Goal: Task Accomplishment & Management: Manage account settings

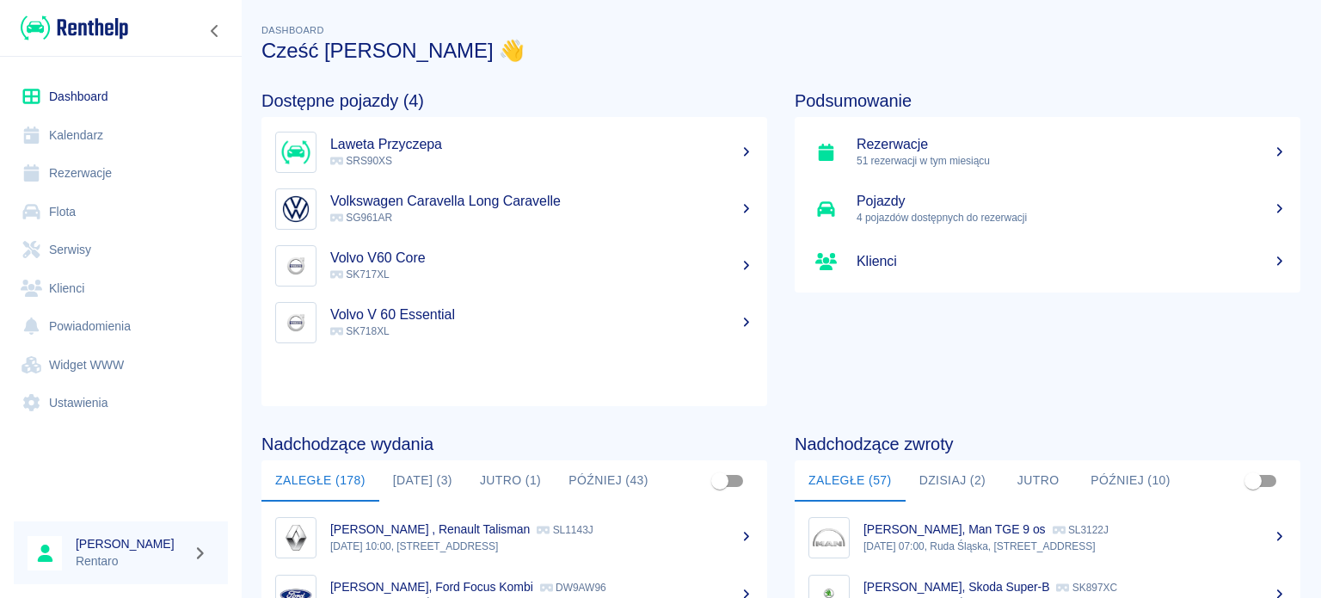
click at [411, 479] on button "[DATE] (3)" at bounding box center [422, 480] width 87 height 41
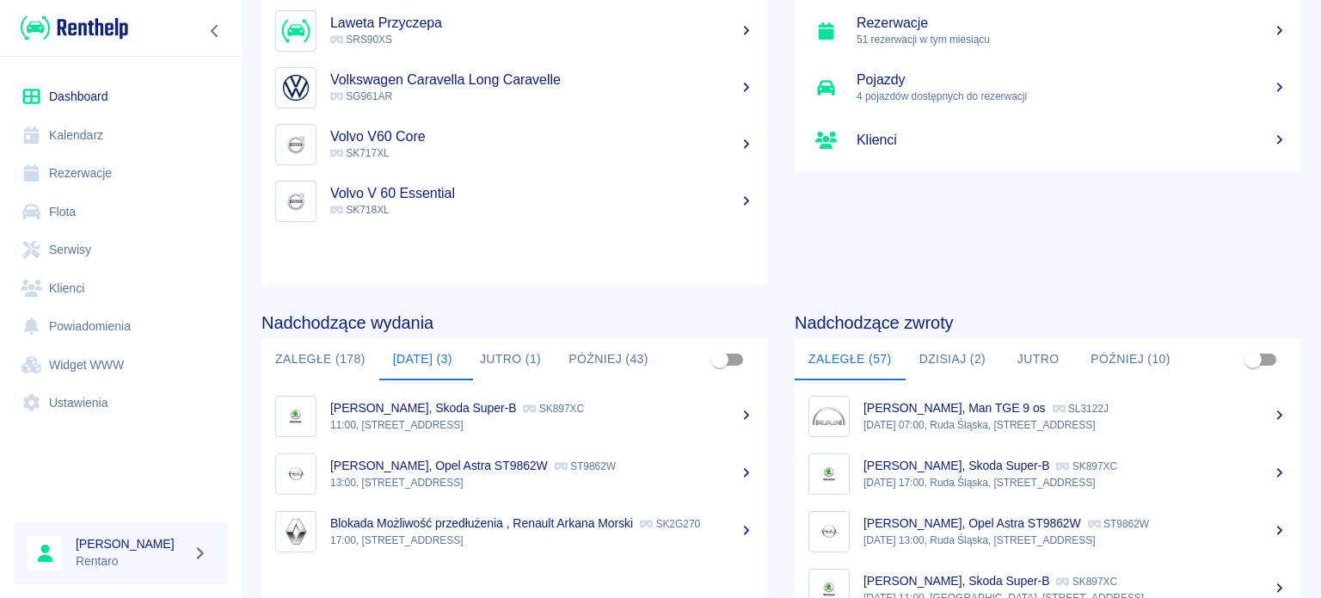
scroll to position [258, 0]
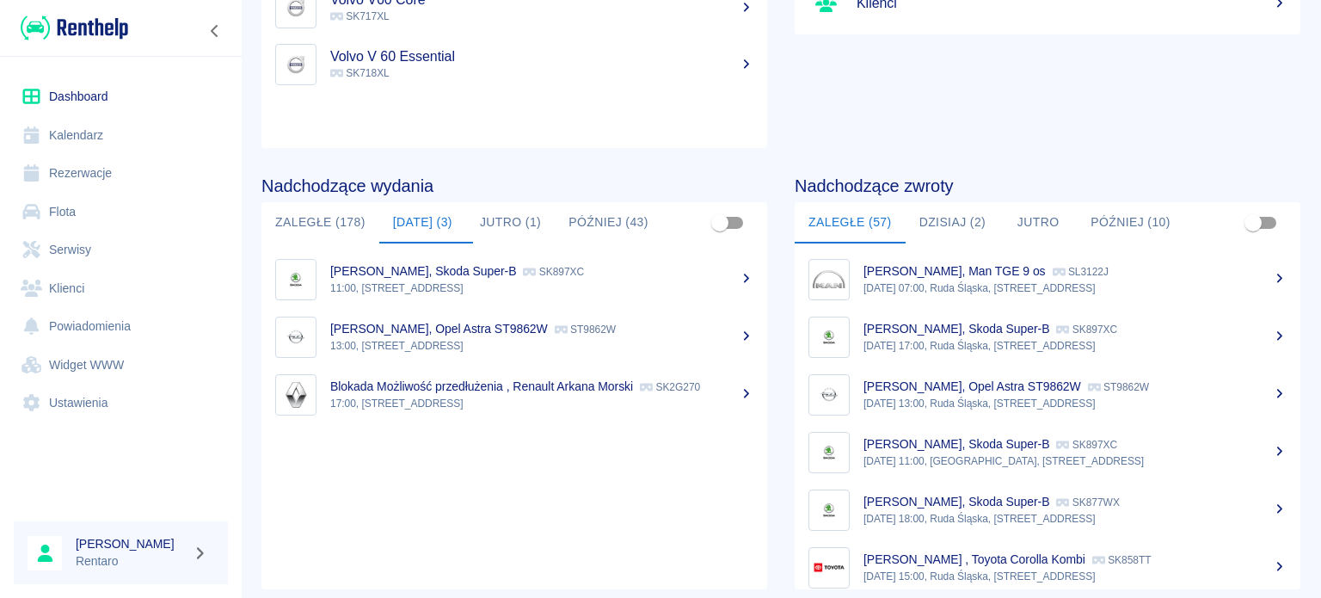
click at [906, 213] on button "Dzisiaj (2)" at bounding box center [953, 222] width 95 height 41
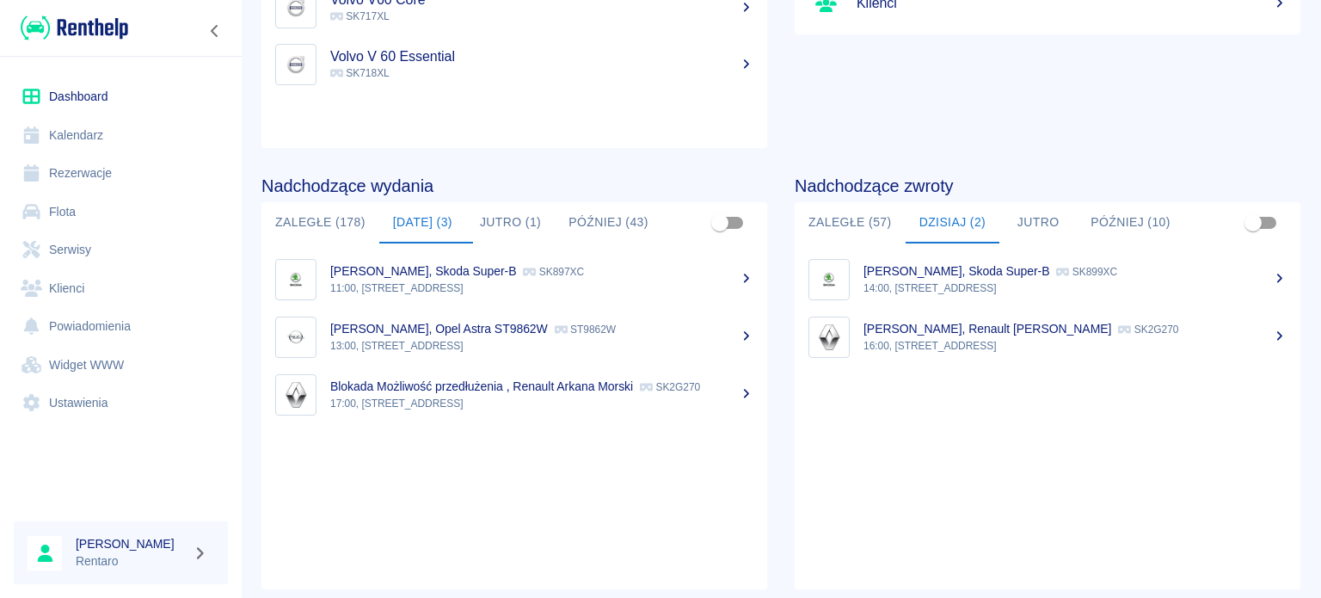
click at [94, 133] on link "Kalendarz" at bounding box center [121, 135] width 214 height 39
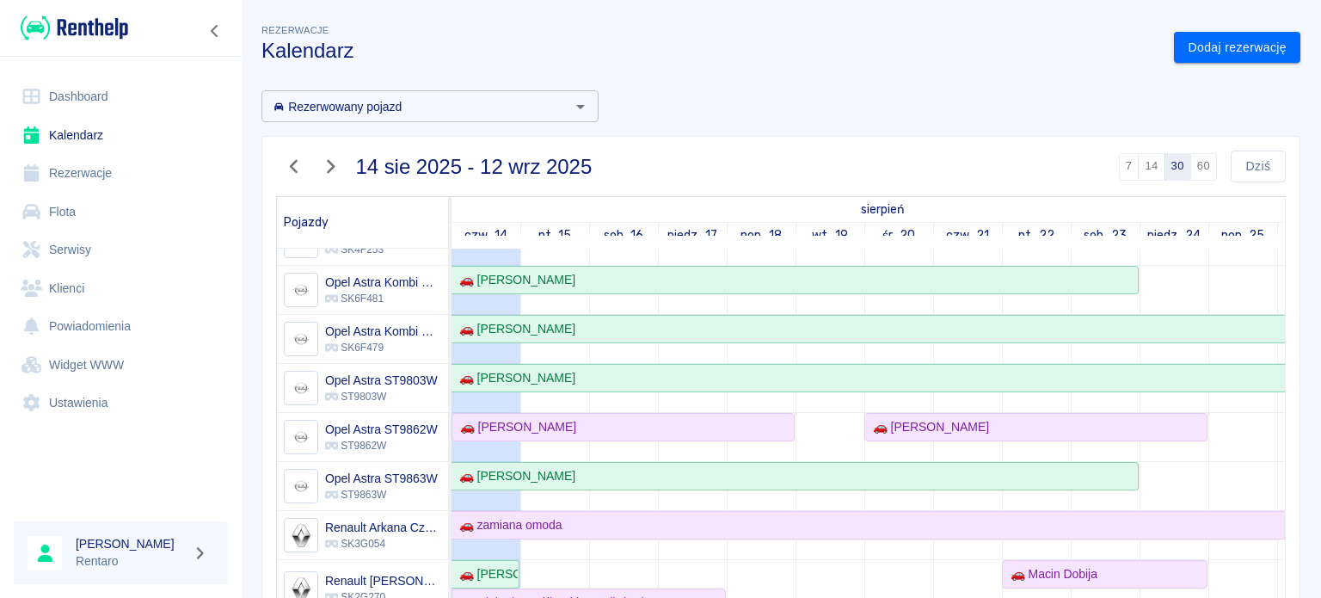
scroll to position [516, 0]
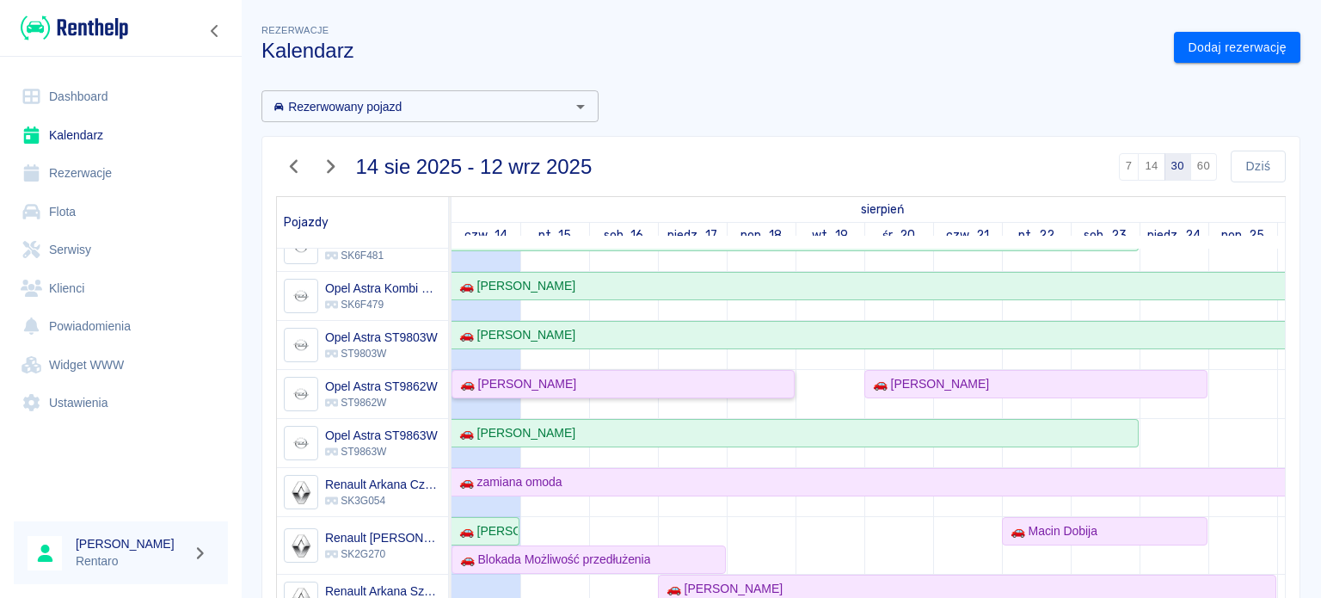
click at [527, 385] on div "🚗 [PERSON_NAME]" at bounding box center [514, 384] width 123 height 18
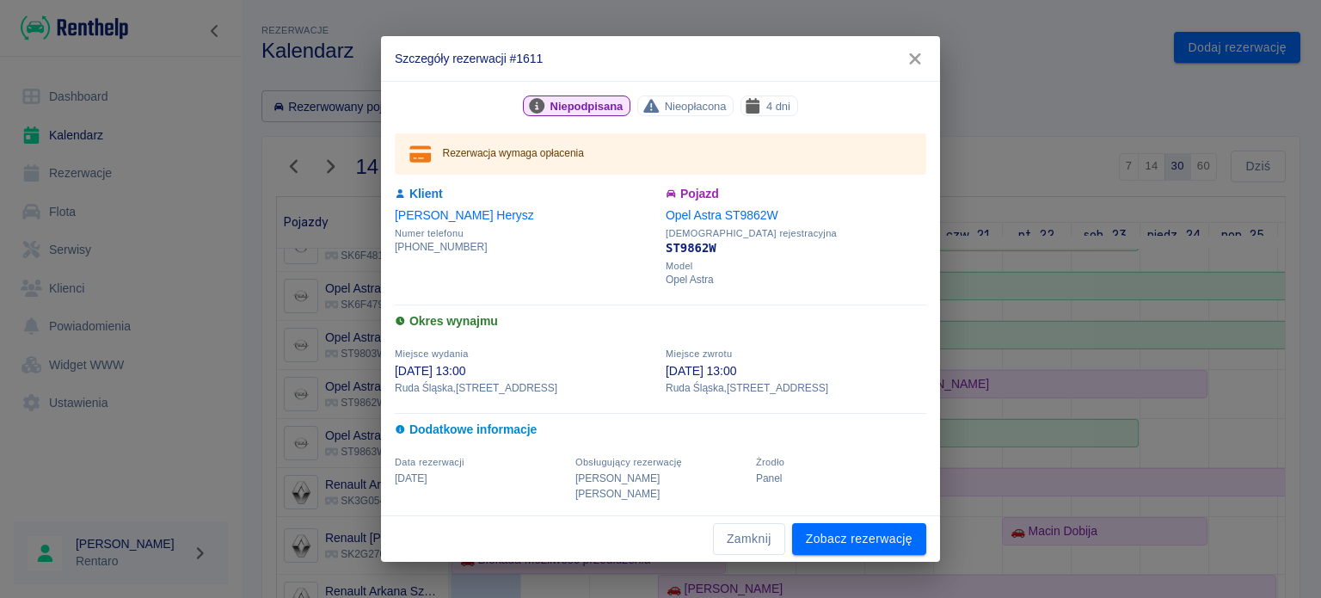
click at [915, 68] on icon "button" at bounding box center [915, 59] width 22 height 18
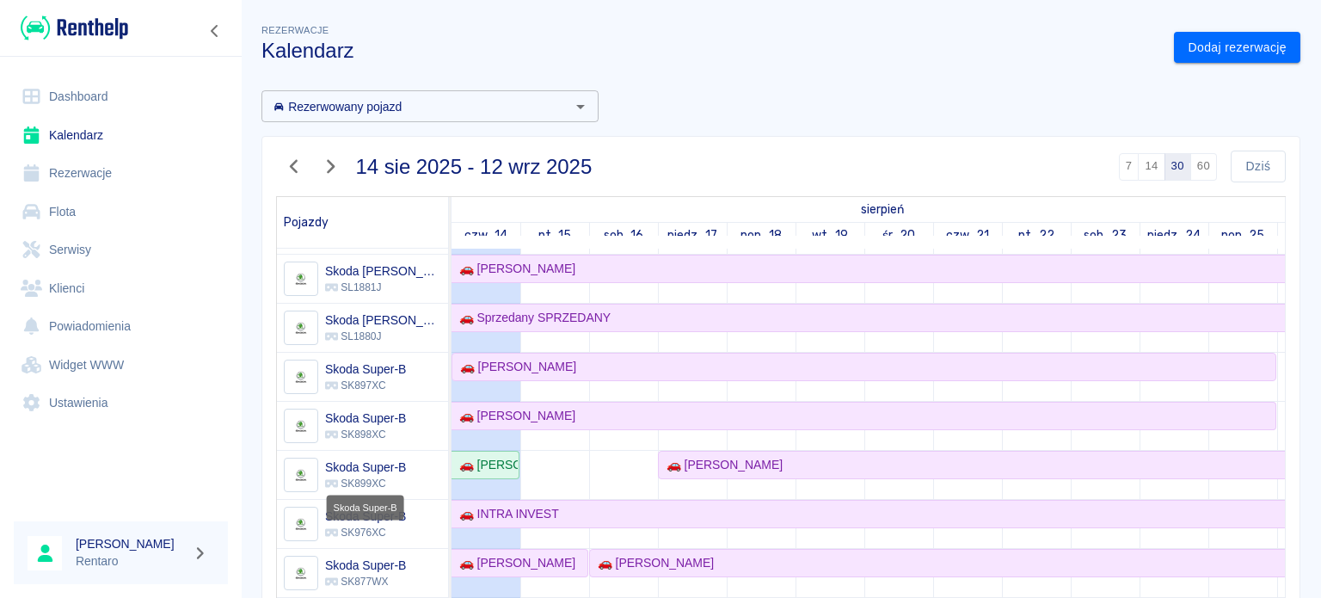
scroll to position [0, 0]
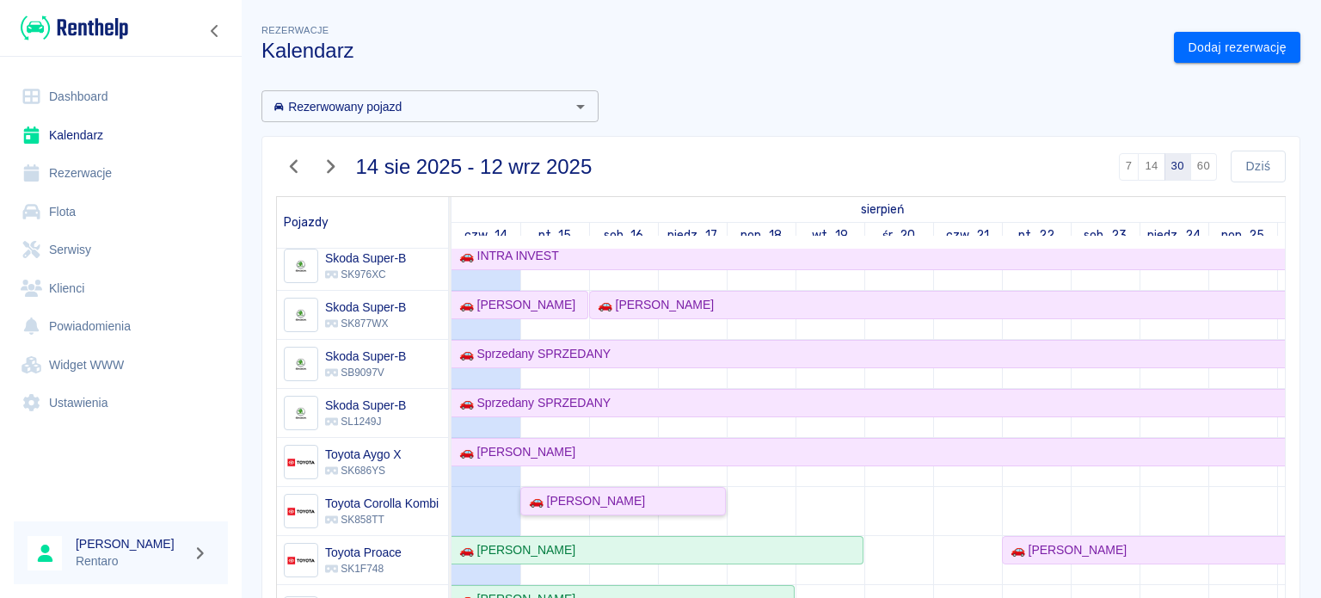
click at [606, 502] on div "🚗 [PERSON_NAME]" at bounding box center [583, 501] width 123 height 18
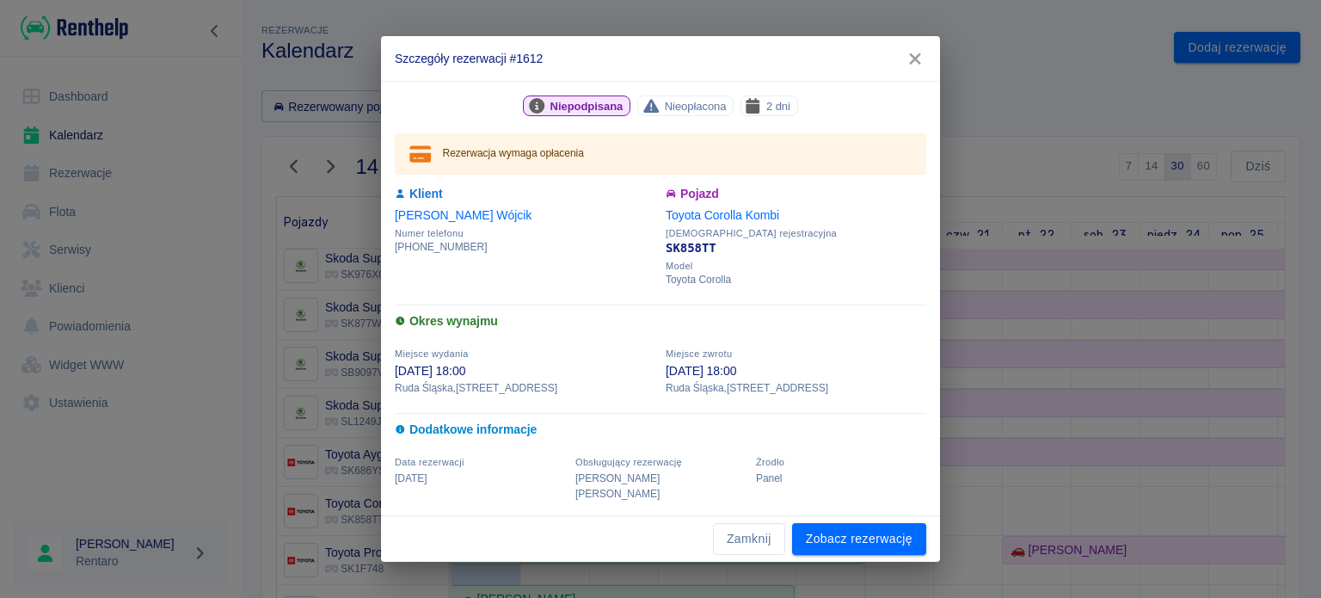
click at [912, 65] on icon "button" at bounding box center [914, 58] width 11 height 11
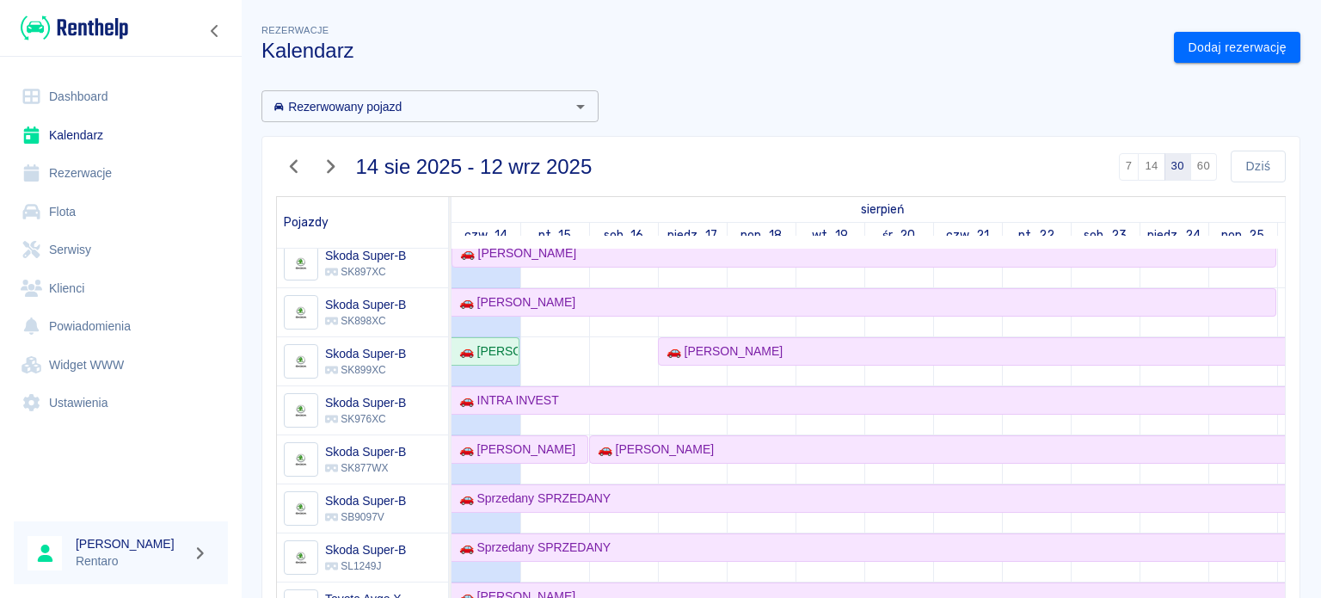
scroll to position [1118, 0]
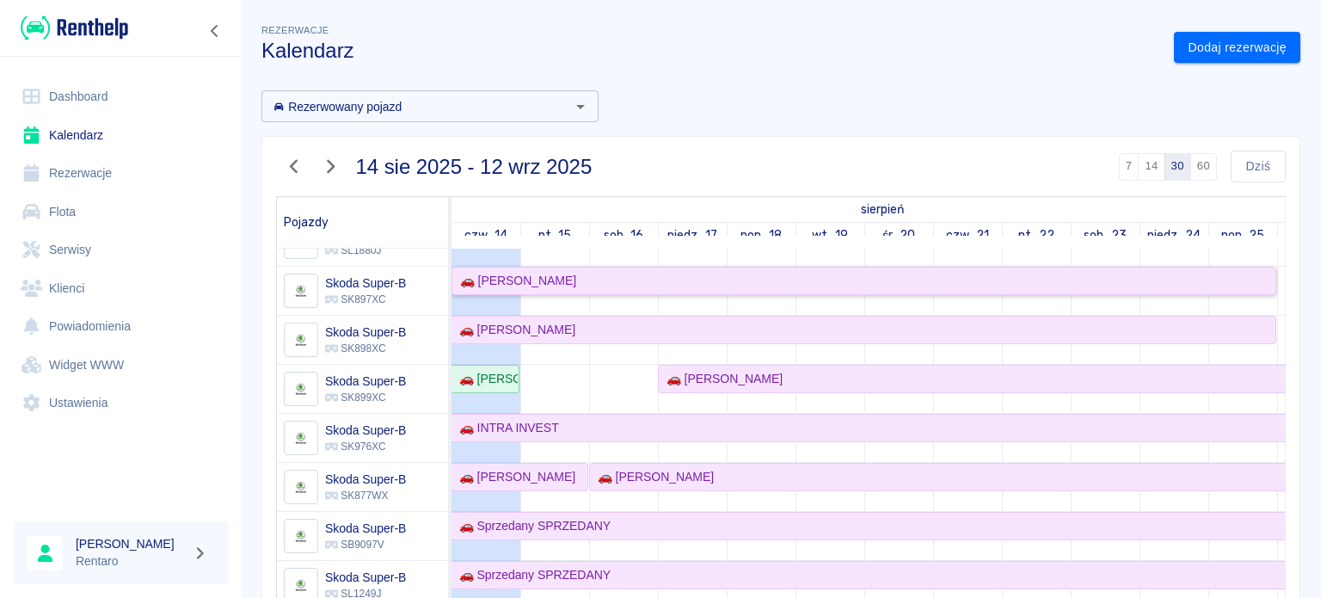
click at [494, 274] on div "🚗 [PERSON_NAME]" at bounding box center [514, 281] width 123 height 18
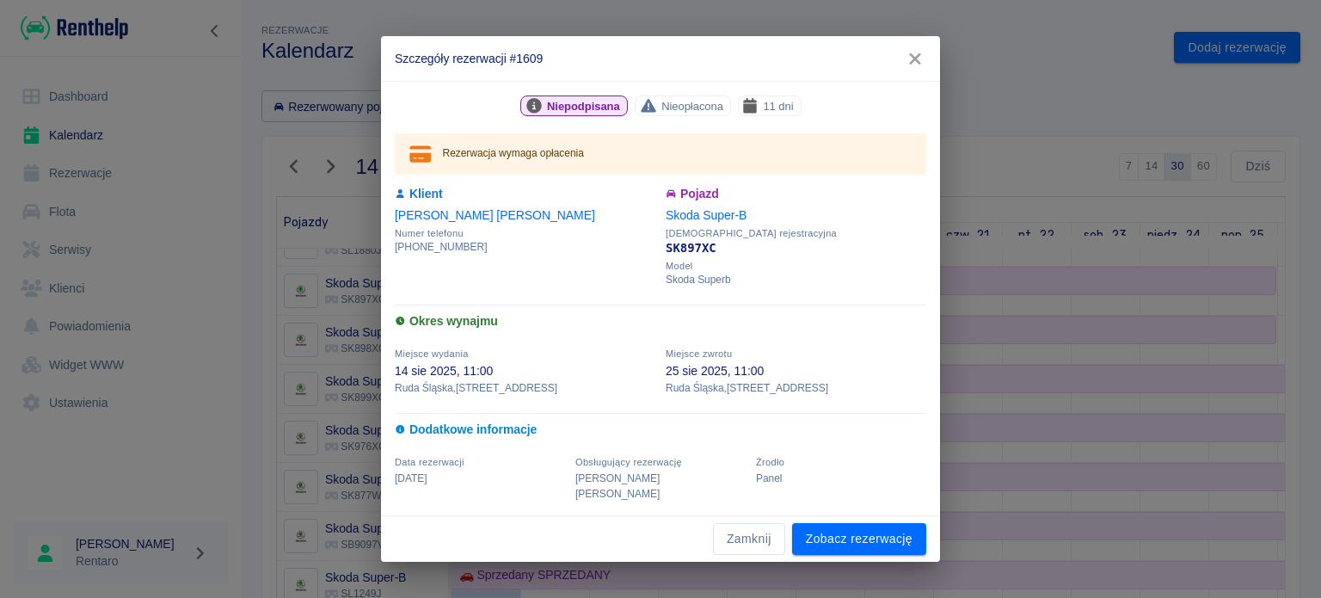
click at [914, 65] on icon "button" at bounding box center [914, 58] width 11 height 11
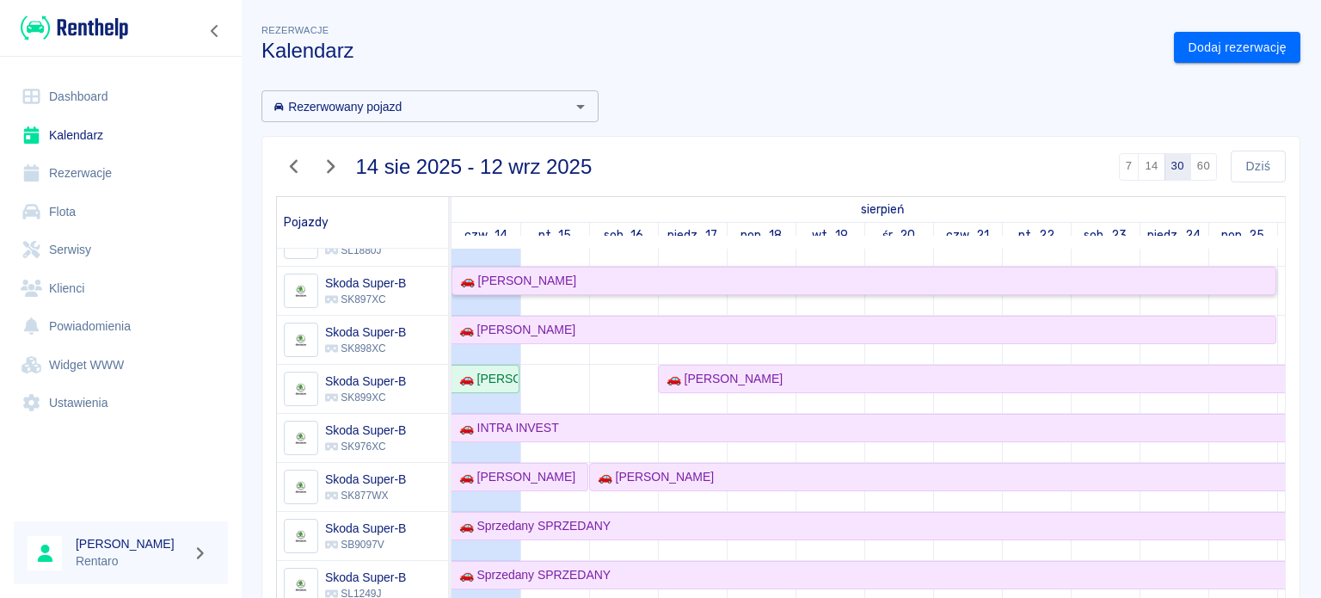
scroll to position [1060, 0]
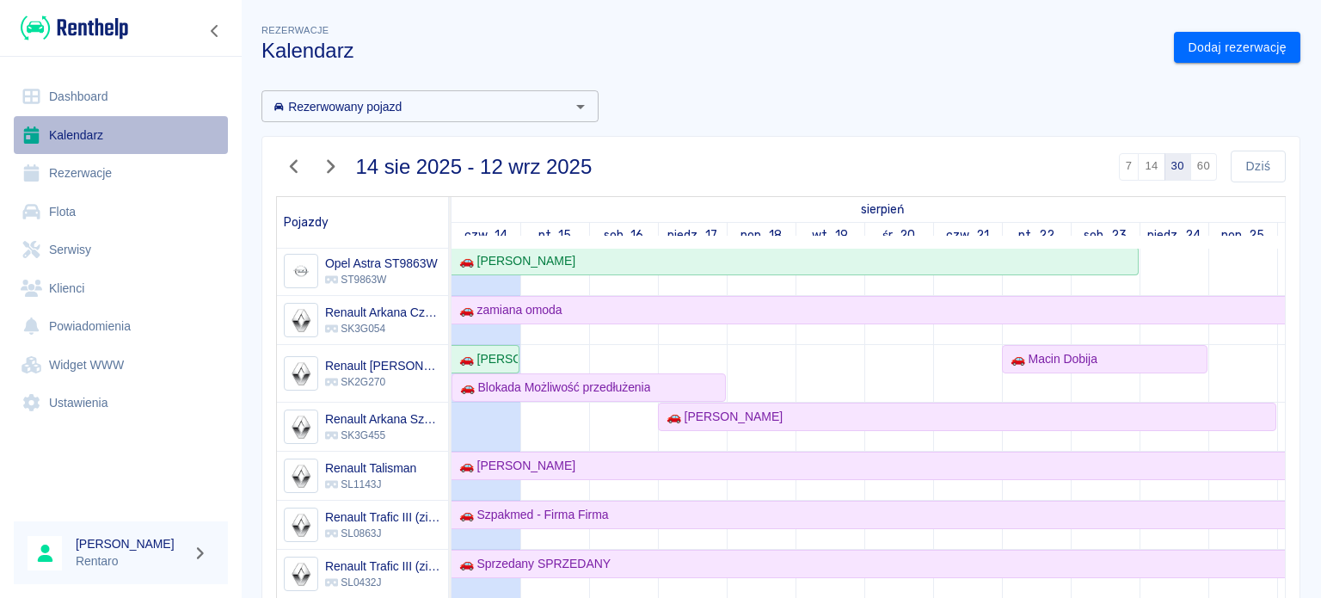
click at [100, 126] on link "Kalendarz" at bounding box center [121, 135] width 214 height 39
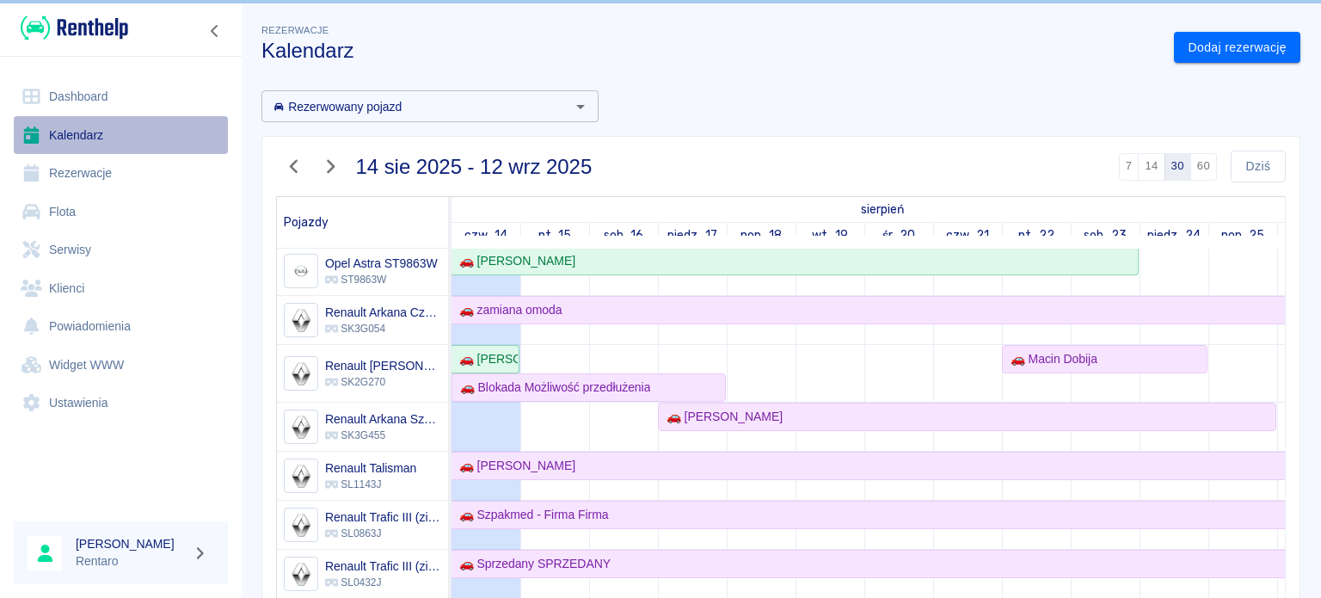
click at [100, 127] on link "Kalendarz" at bounding box center [121, 135] width 214 height 39
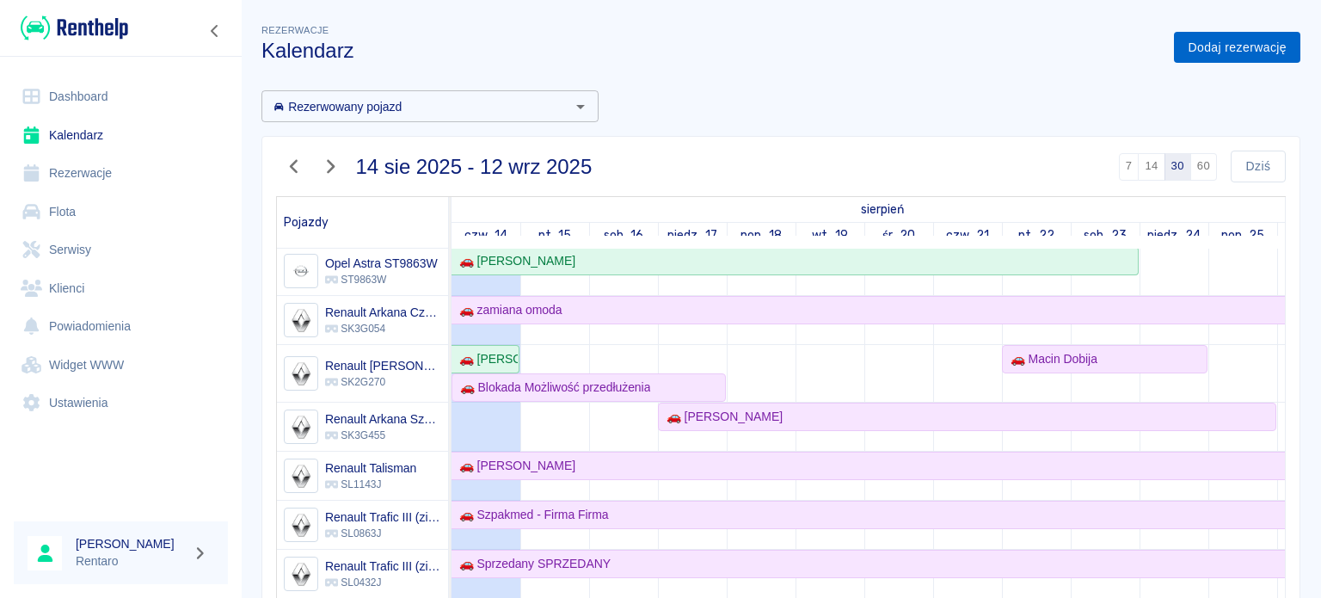
click at [1187, 54] on link "Dodaj rezerwację" at bounding box center [1237, 48] width 126 height 32
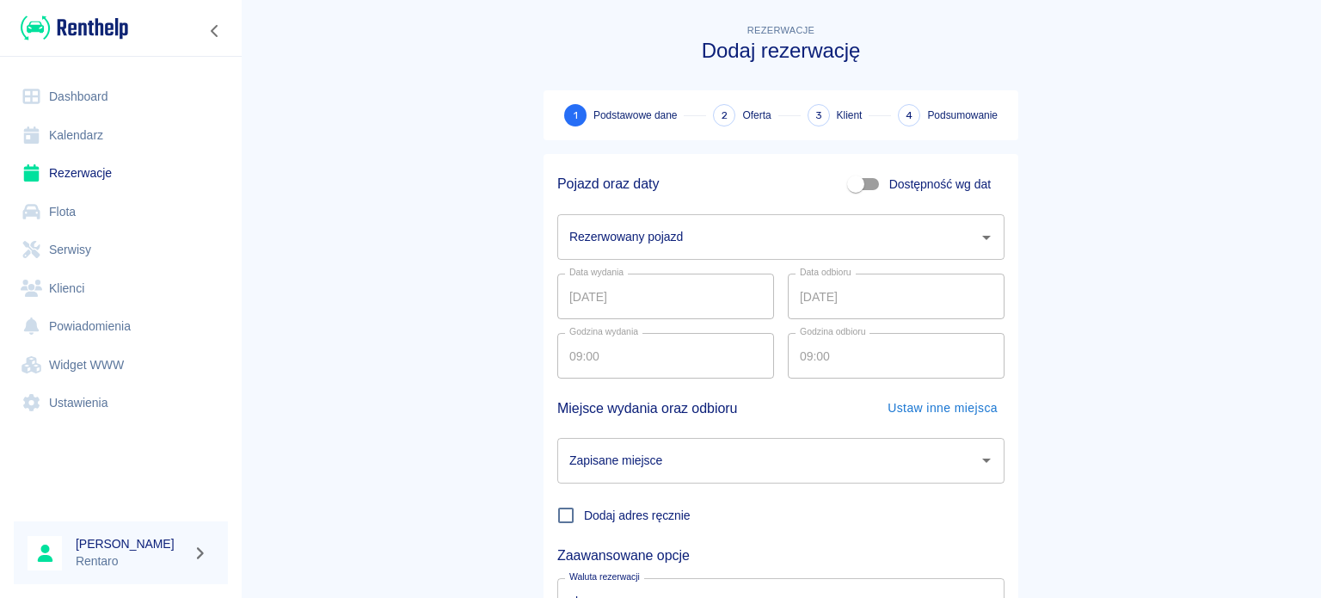
click at [854, 188] on input "Dostępność wg dat" at bounding box center [856, 184] width 98 height 33
checkbox input "true"
click at [569, 240] on input "[DATE]" at bounding box center [665, 237] width 217 height 46
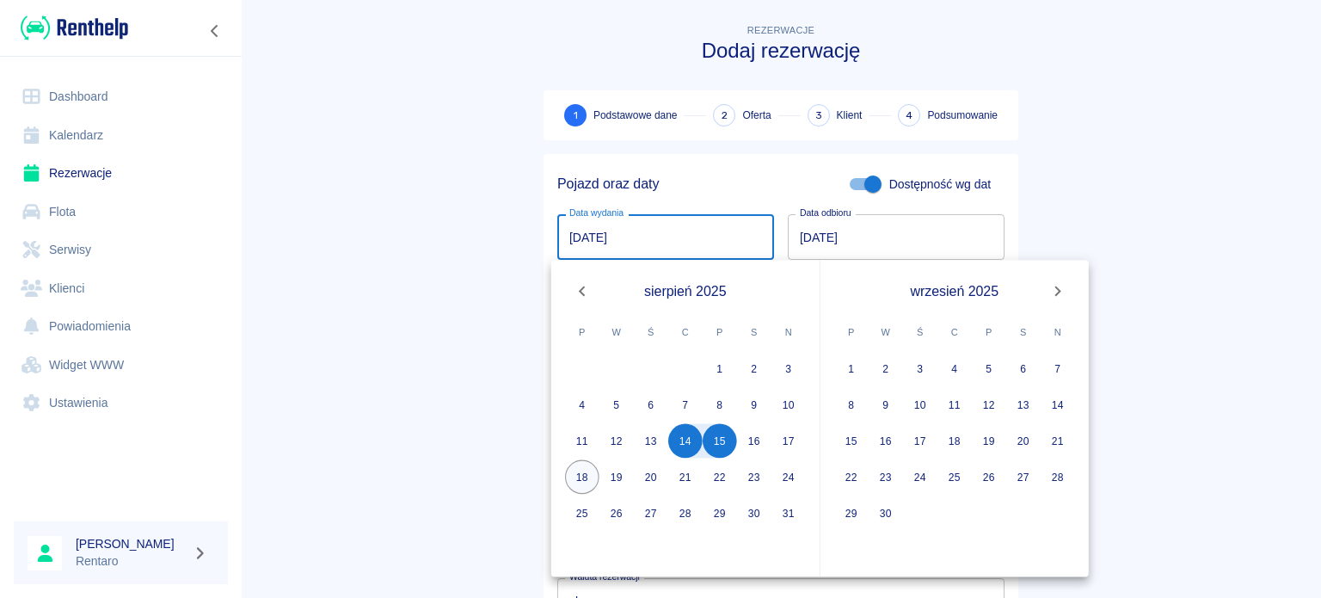
click at [586, 480] on button "18" at bounding box center [582, 477] width 34 height 34
type input "[DATE]"
type input "DD.MM.YYYY"
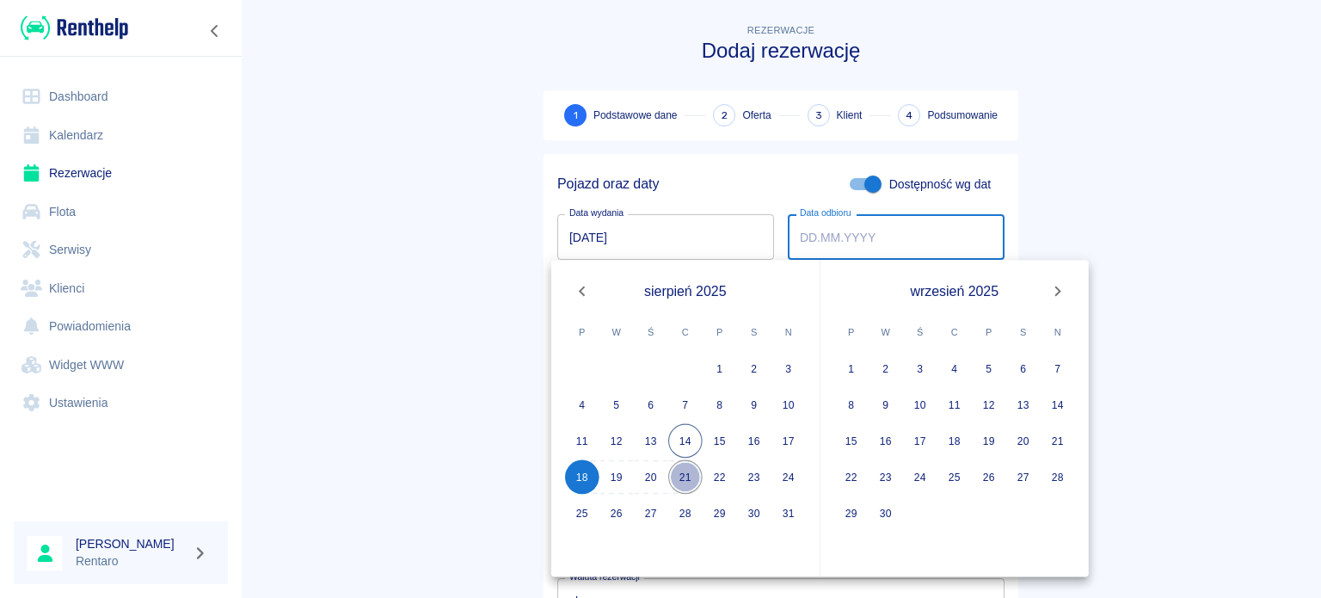
click at [685, 473] on button "21" at bounding box center [685, 477] width 34 height 34
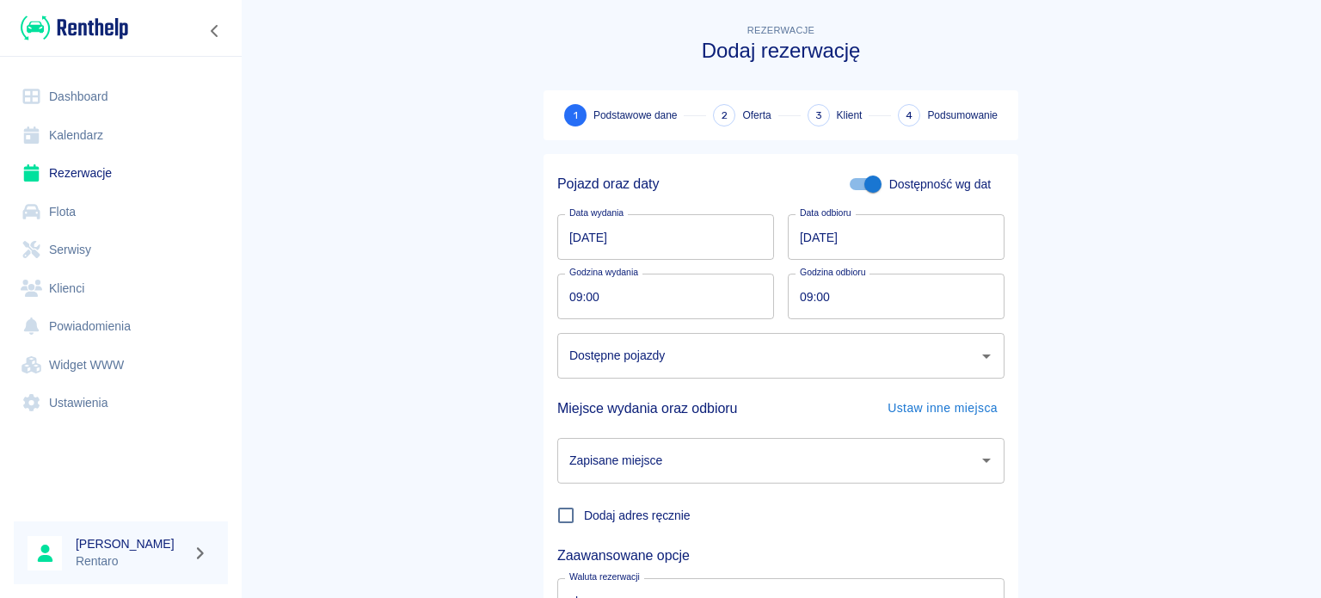
click at [799, 234] on input "[DATE]" at bounding box center [896, 237] width 217 height 46
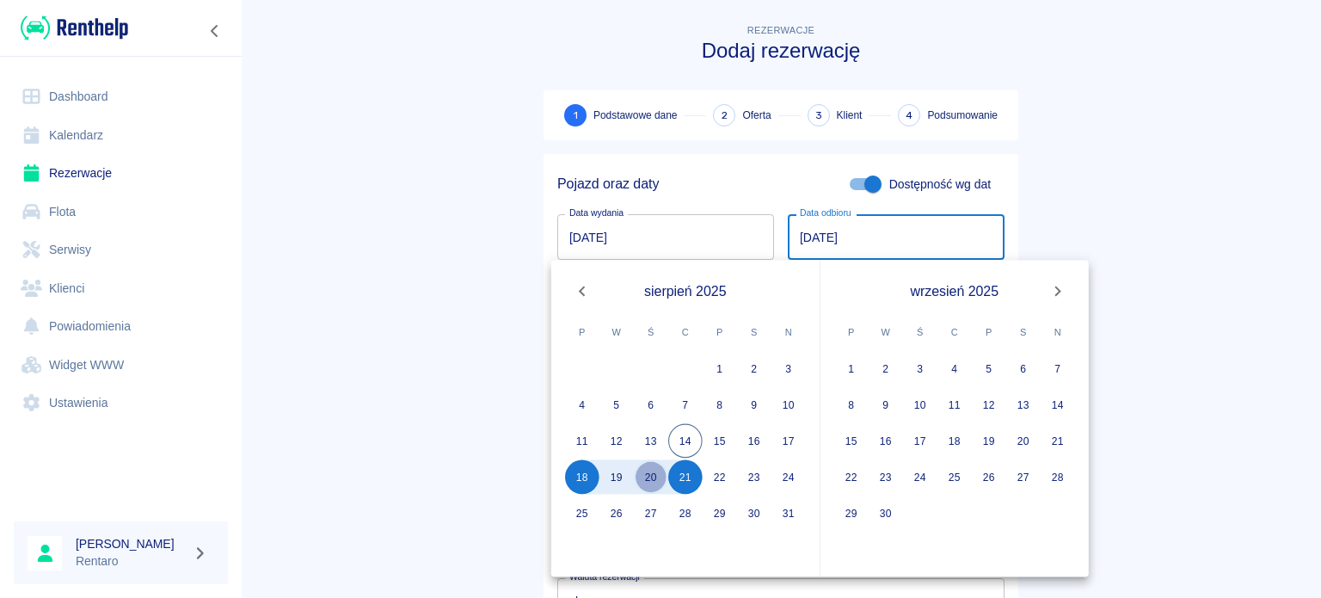
click at [653, 477] on button "20" at bounding box center [651, 477] width 34 height 34
type input "[DATE]"
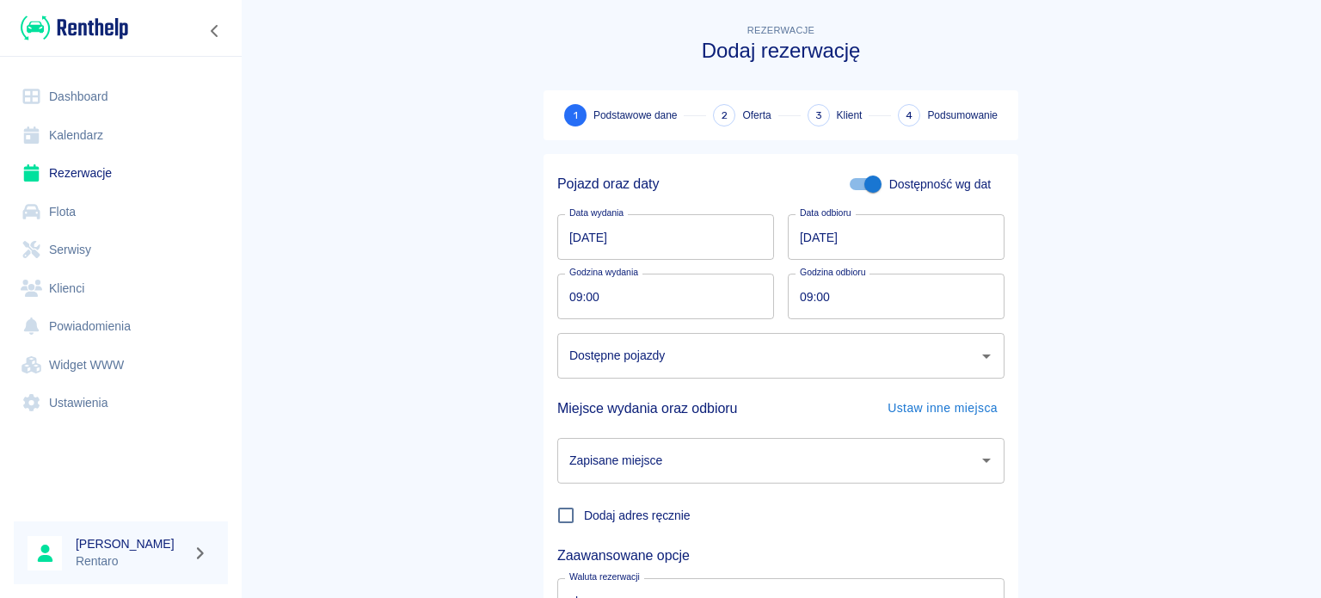
click at [756, 357] on input "Dostępne pojazdy" at bounding box center [768, 356] width 406 height 30
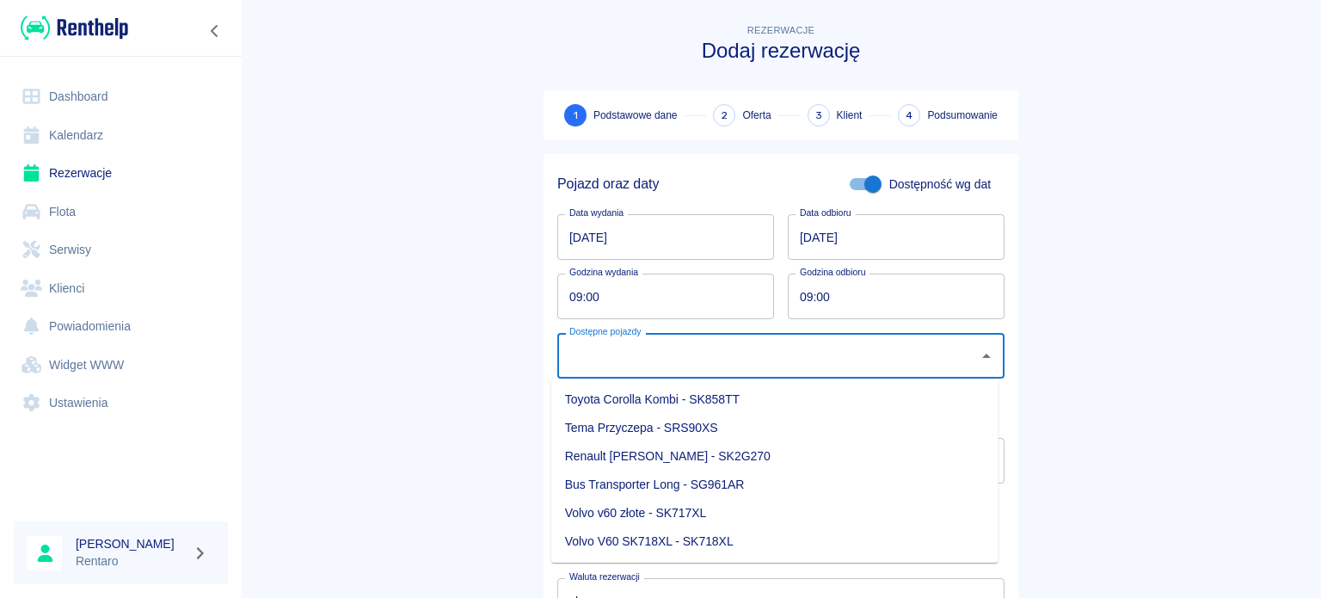
click at [1140, 345] on main "Rezerwacje Dodaj rezerwację 1 Podstawowe dane 2 Oferta 3 Klient 4 Podsumowanie …" at bounding box center [781, 359] width 1080 height 676
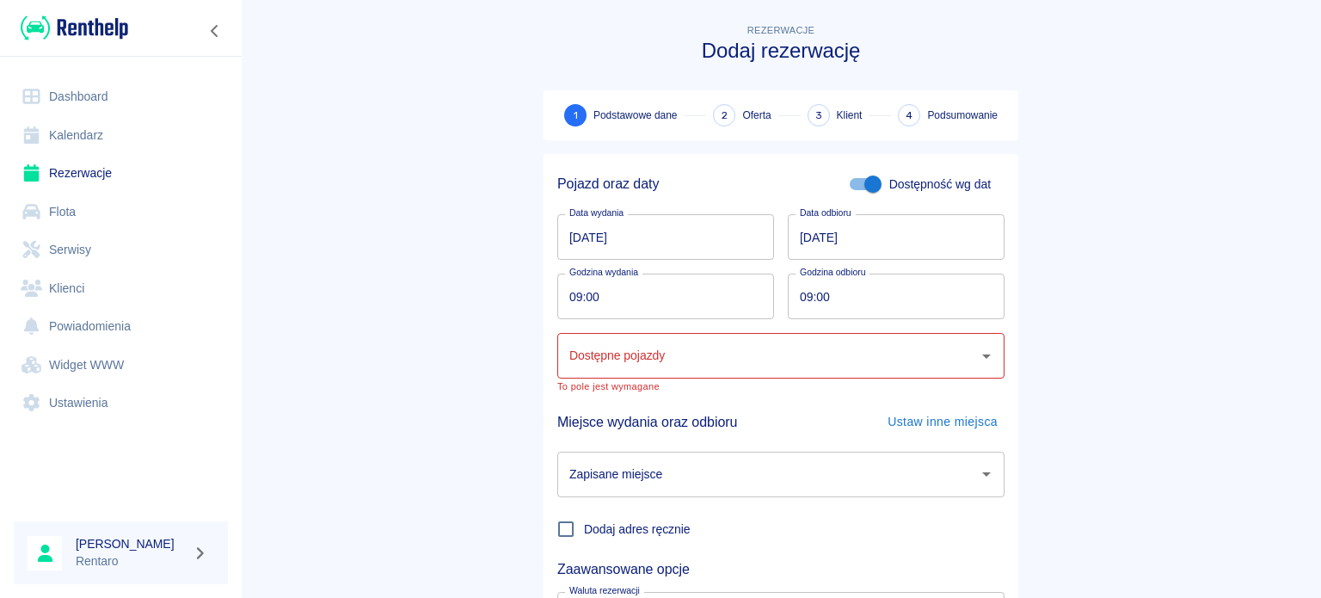
click at [96, 135] on link "Kalendarz" at bounding box center [121, 135] width 214 height 39
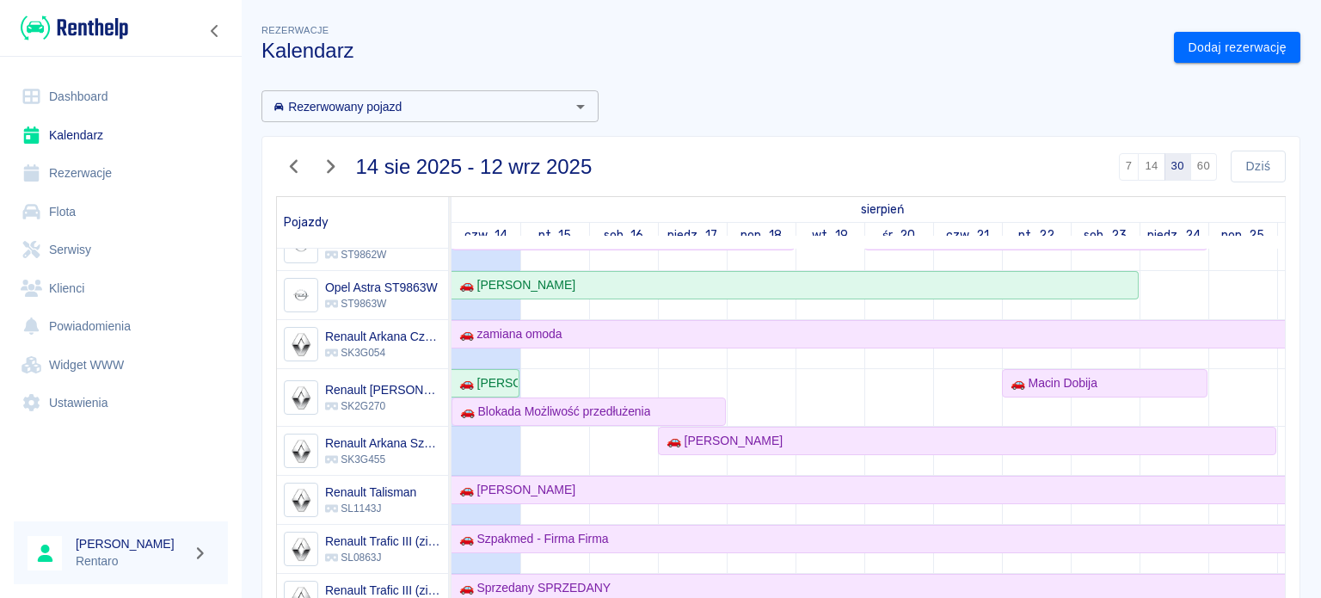
scroll to position [602, 0]
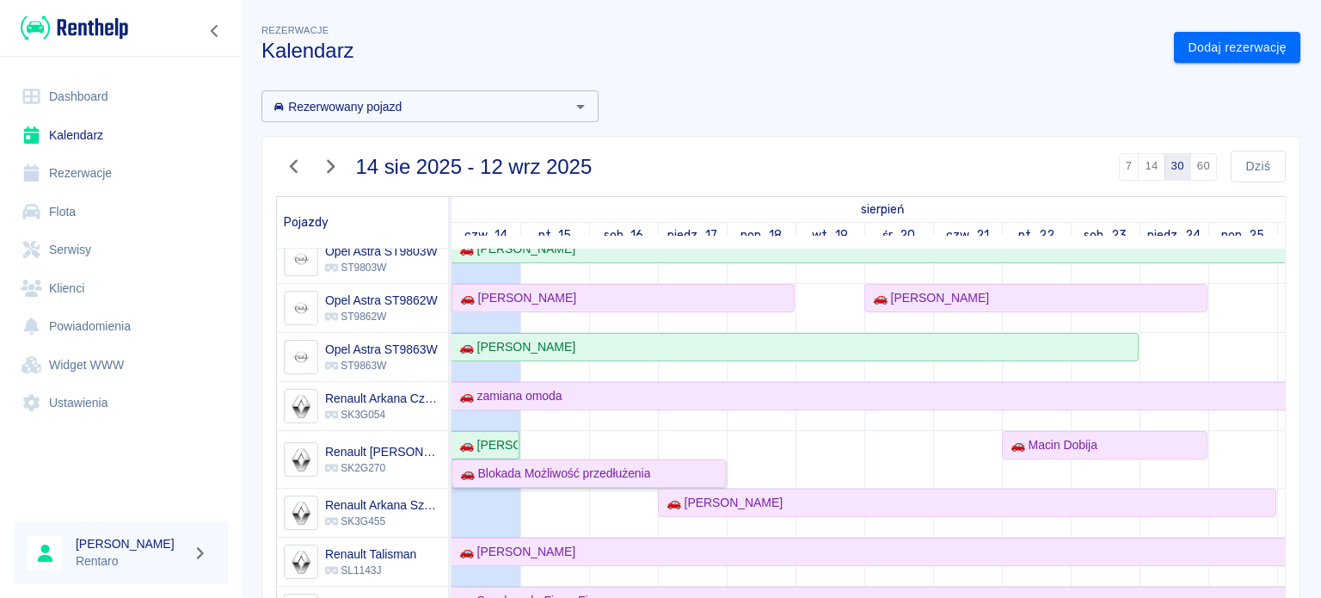
click at [582, 474] on div "🚗 Blokada Możliwość przedłużenia" at bounding box center [551, 474] width 197 height 18
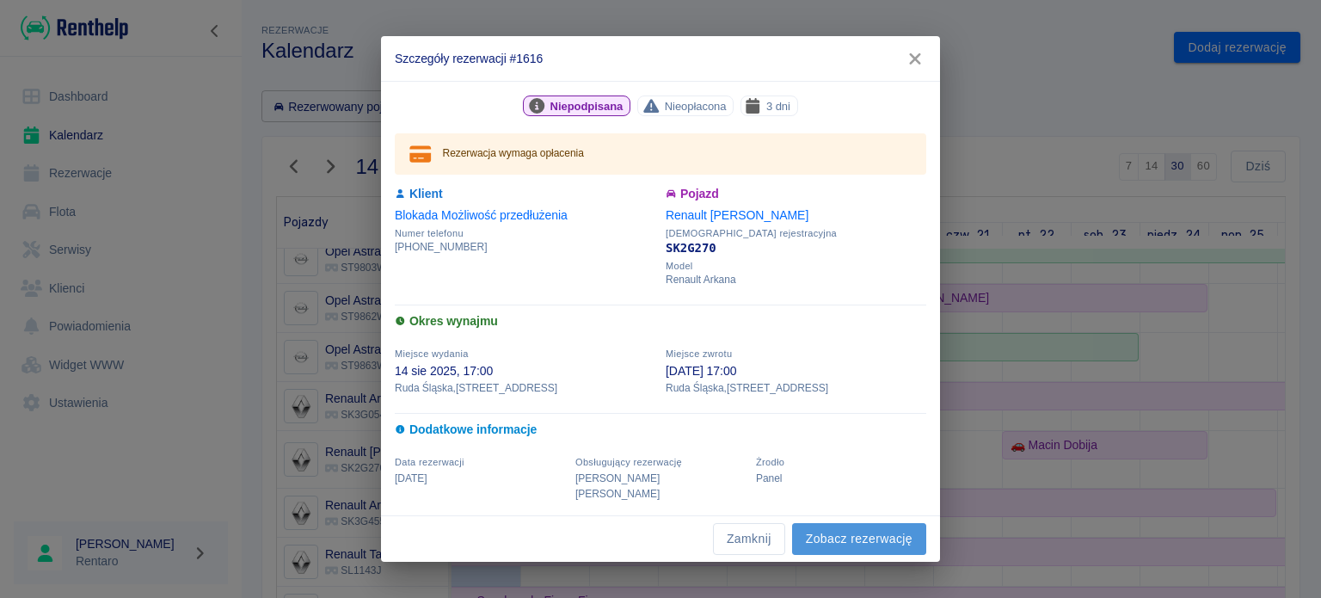
click at [875, 530] on link "Zobacz rezerwację" at bounding box center [859, 539] width 134 height 32
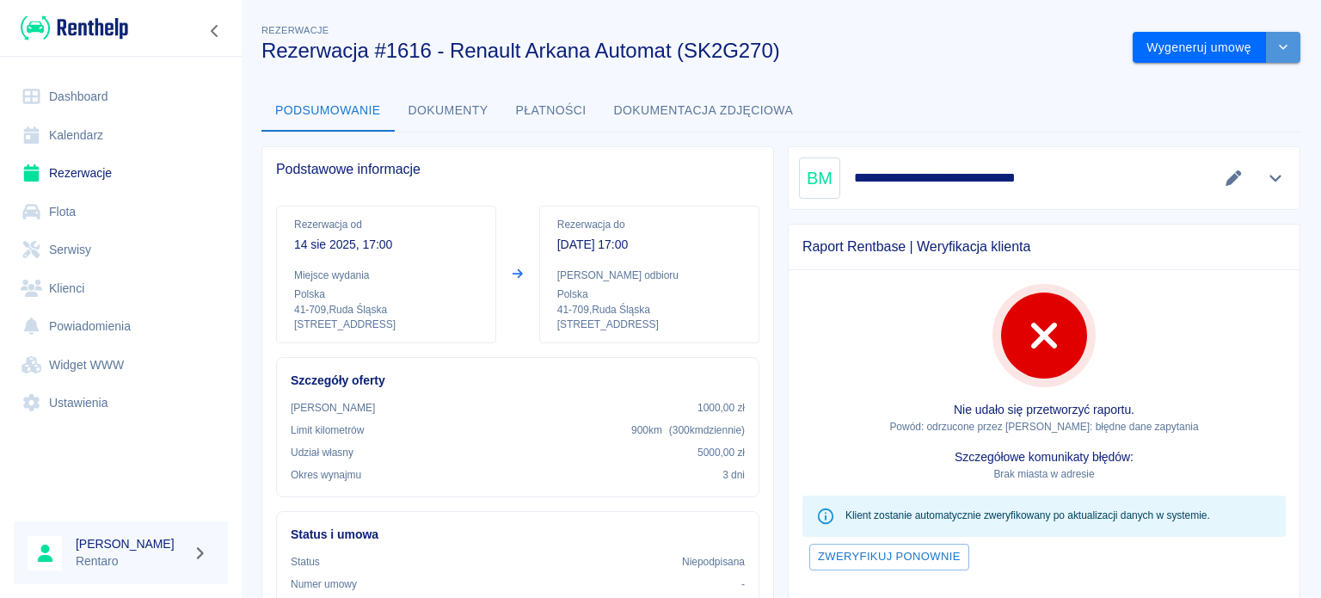
click at [1277, 51] on icon "drop-down" at bounding box center [1284, 46] width 14 height 11
click at [1224, 84] on li "Modyfikuj rezerwację" at bounding box center [1203, 84] width 139 height 28
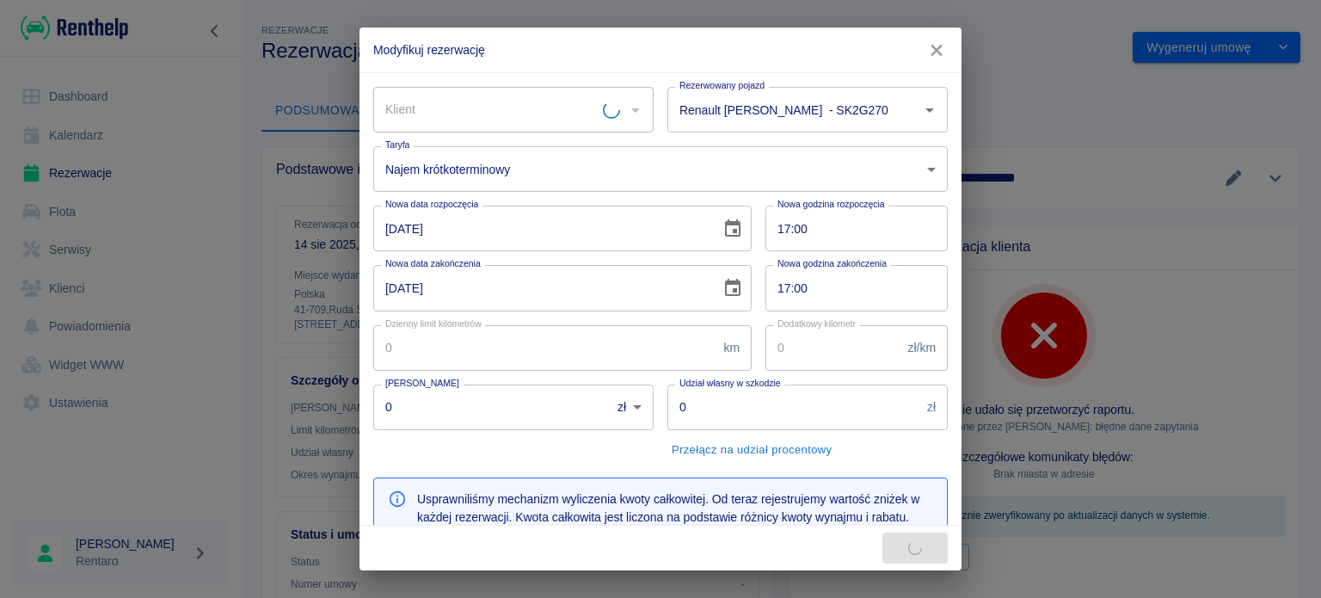
type input "300"
type input "1000"
type input "5000"
type input "477"
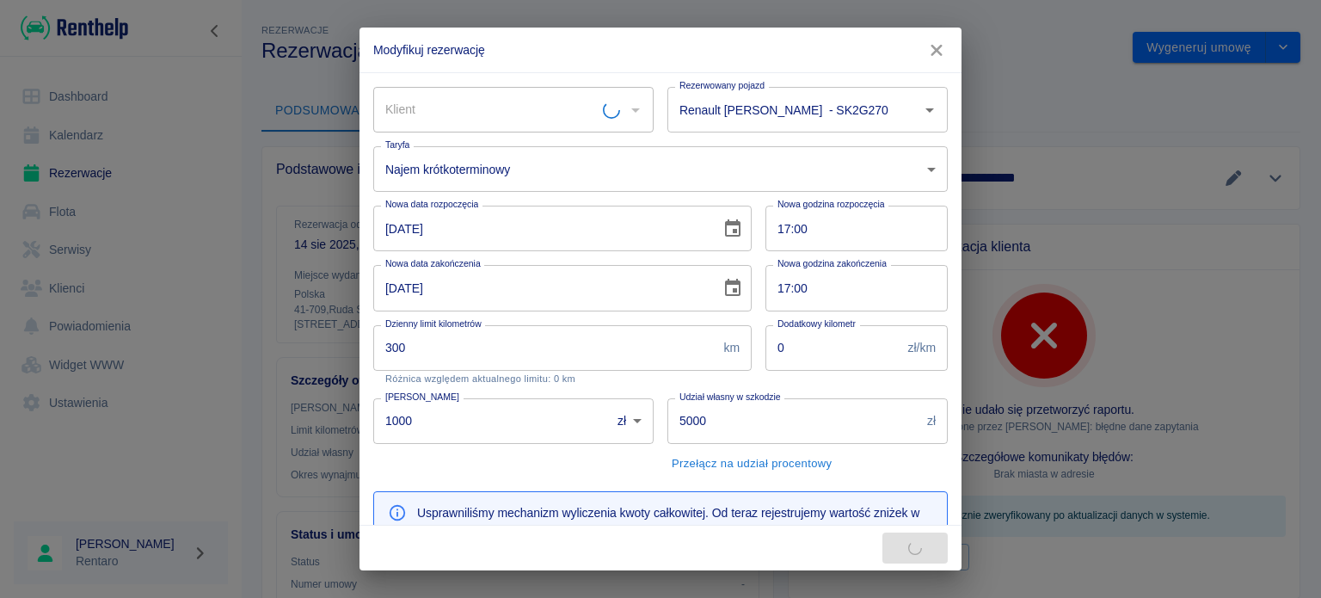
type input "Blokada Możliwość przedłużenia"
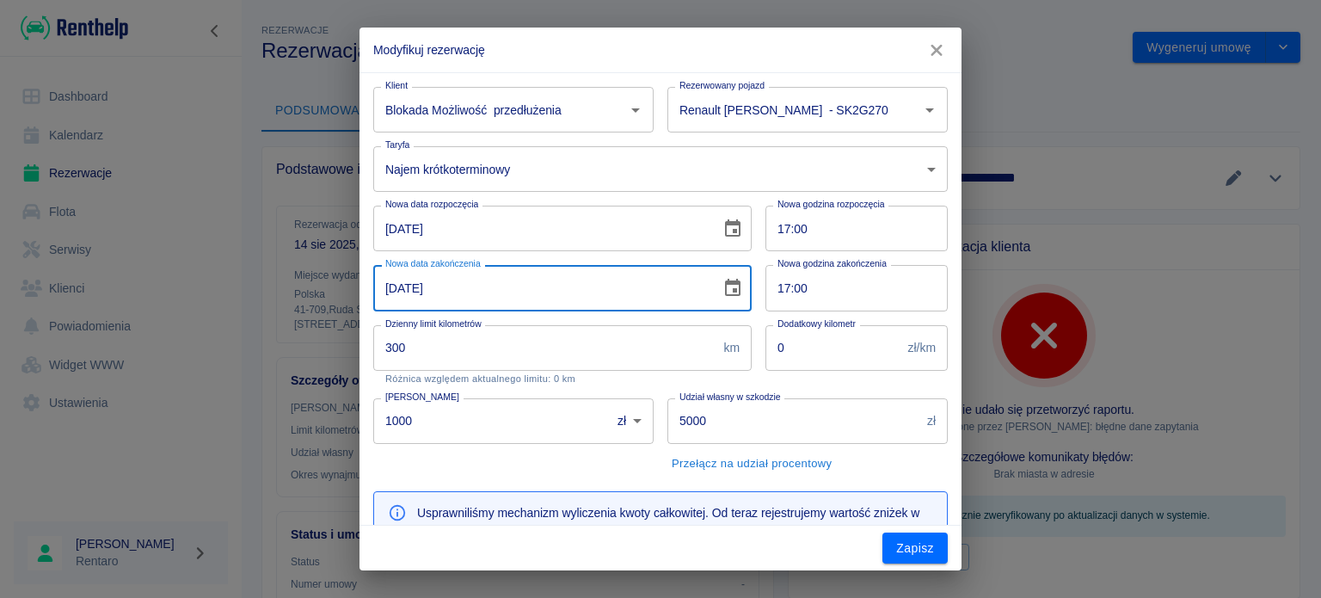
click at [723, 292] on icon "Choose date, selected date is 17 sie 2025" at bounding box center [733, 288] width 21 height 21
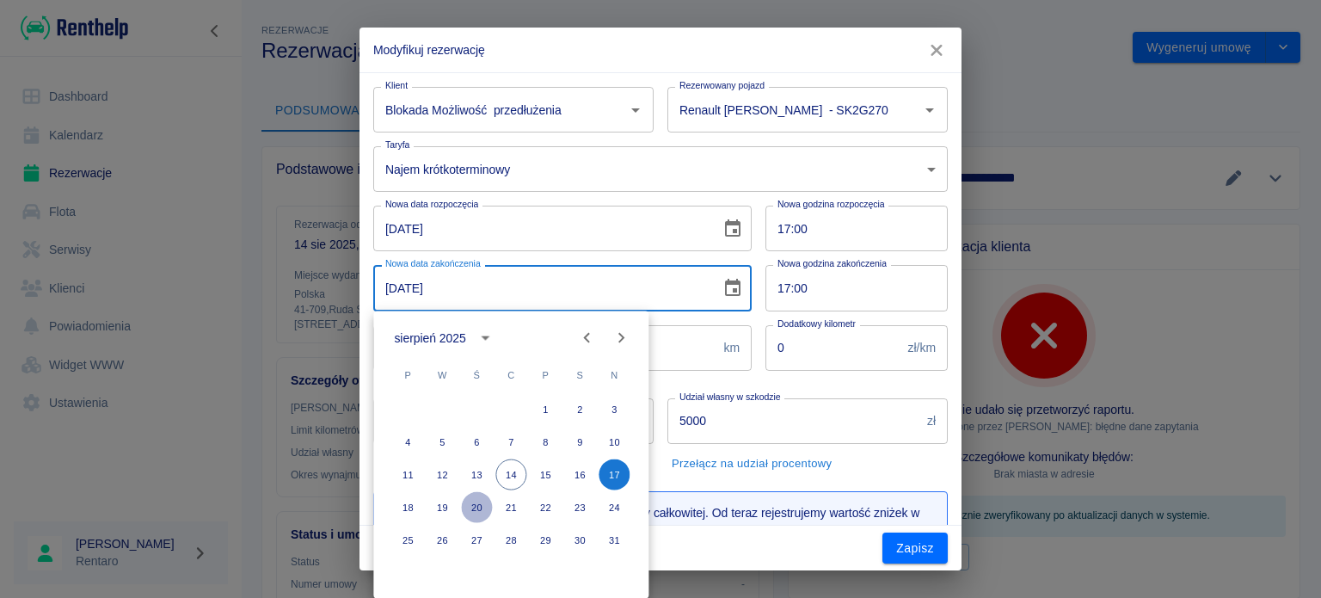
click at [478, 509] on button "20" at bounding box center [476, 507] width 31 height 31
type input "[DATE]"
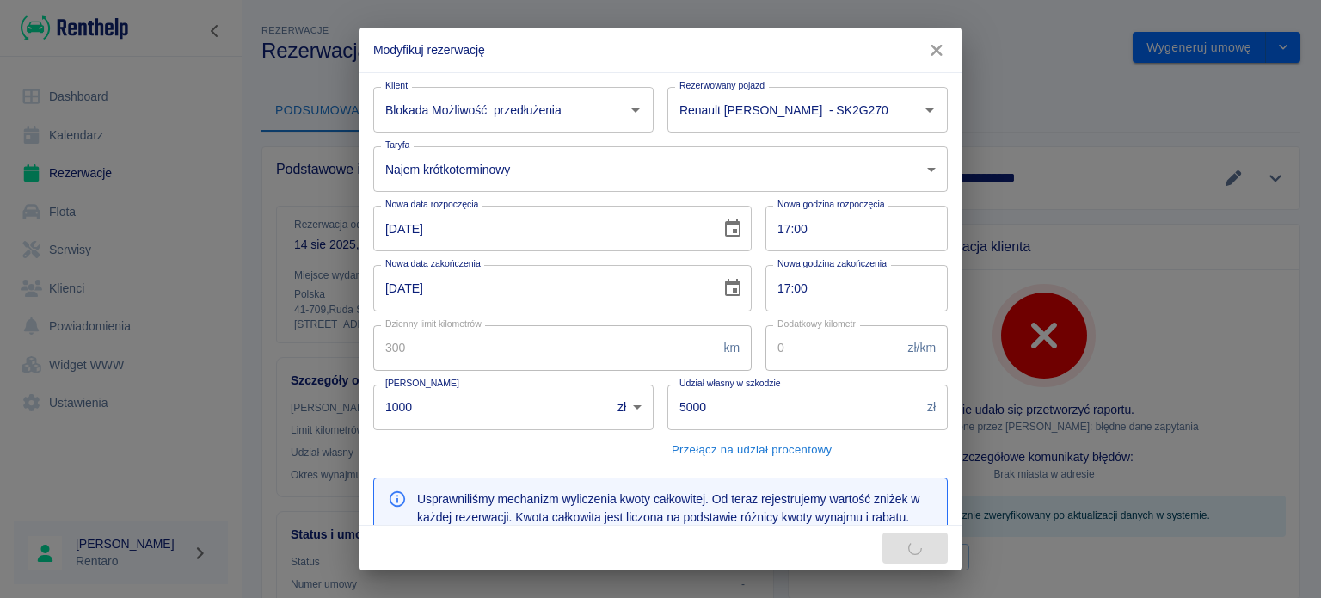
type input "954"
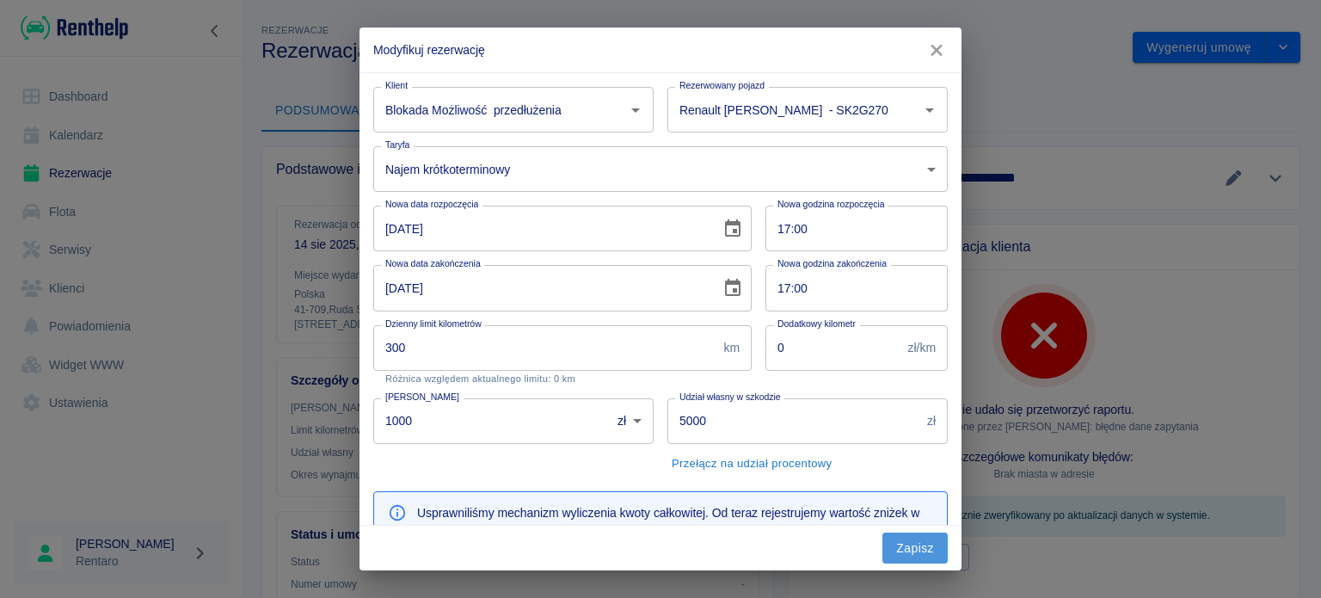
click at [888, 544] on button "Zapisz" at bounding box center [915, 548] width 65 height 32
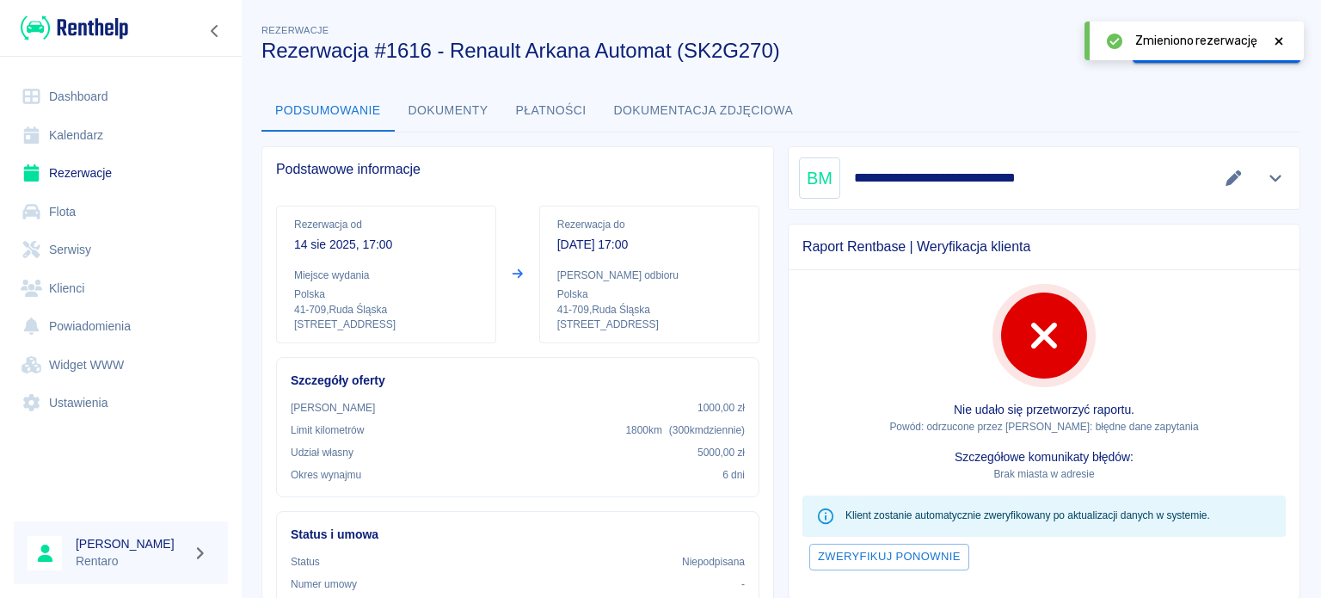
click at [1129, 113] on div "Podsumowanie Dokumenty Płatności Dokumentacja zdjęciowa" at bounding box center [781, 110] width 1039 height 41
click at [1283, 40] on icon at bounding box center [1278, 41] width 15 height 12
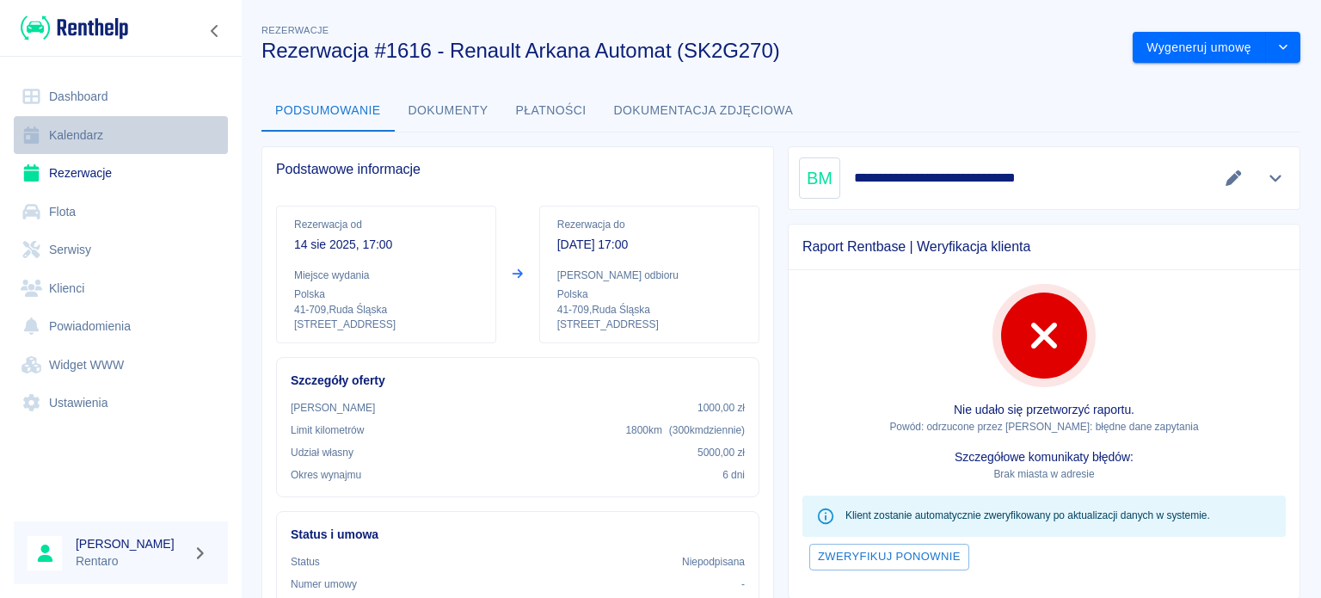
click at [89, 140] on link "Kalendarz" at bounding box center [121, 135] width 214 height 39
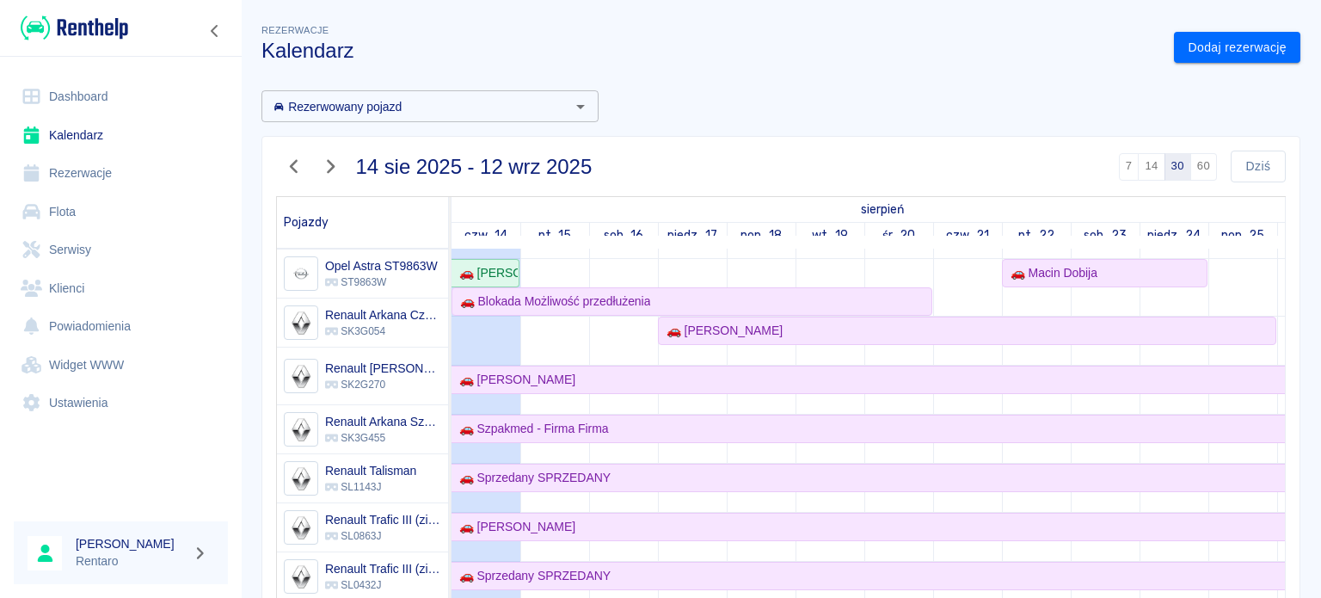
scroll to position [774, 0]
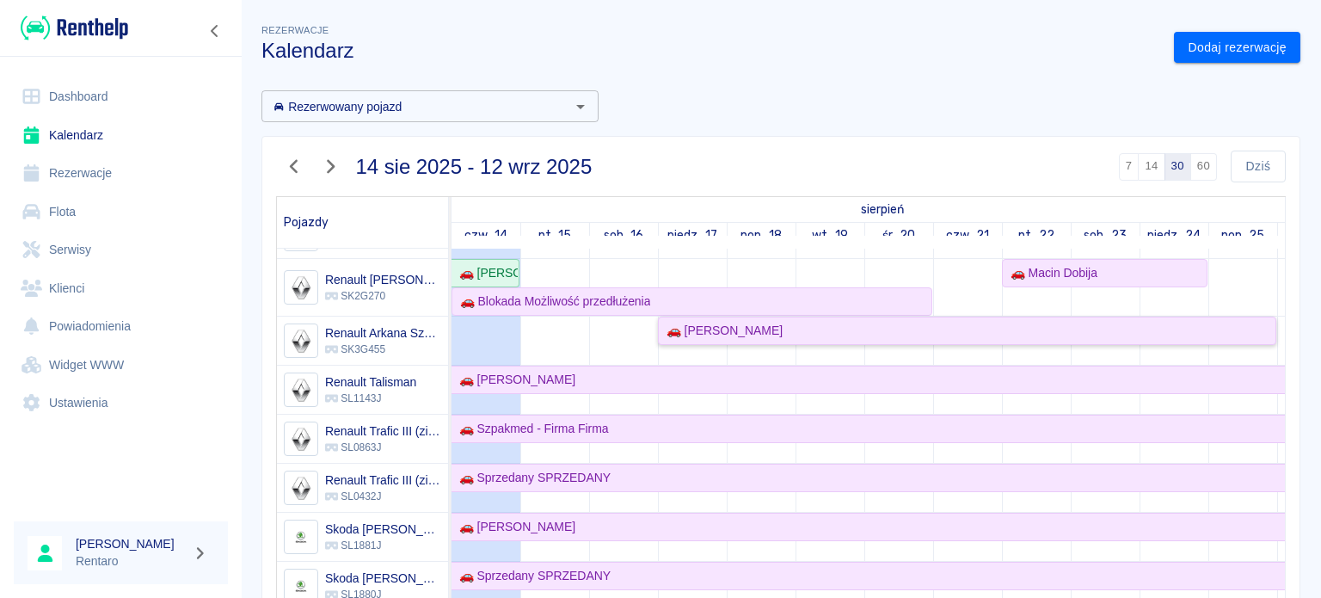
click at [751, 334] on div "🚗 [PERSON_NAME]" at bounding box center [721, 331] width 123 height 18
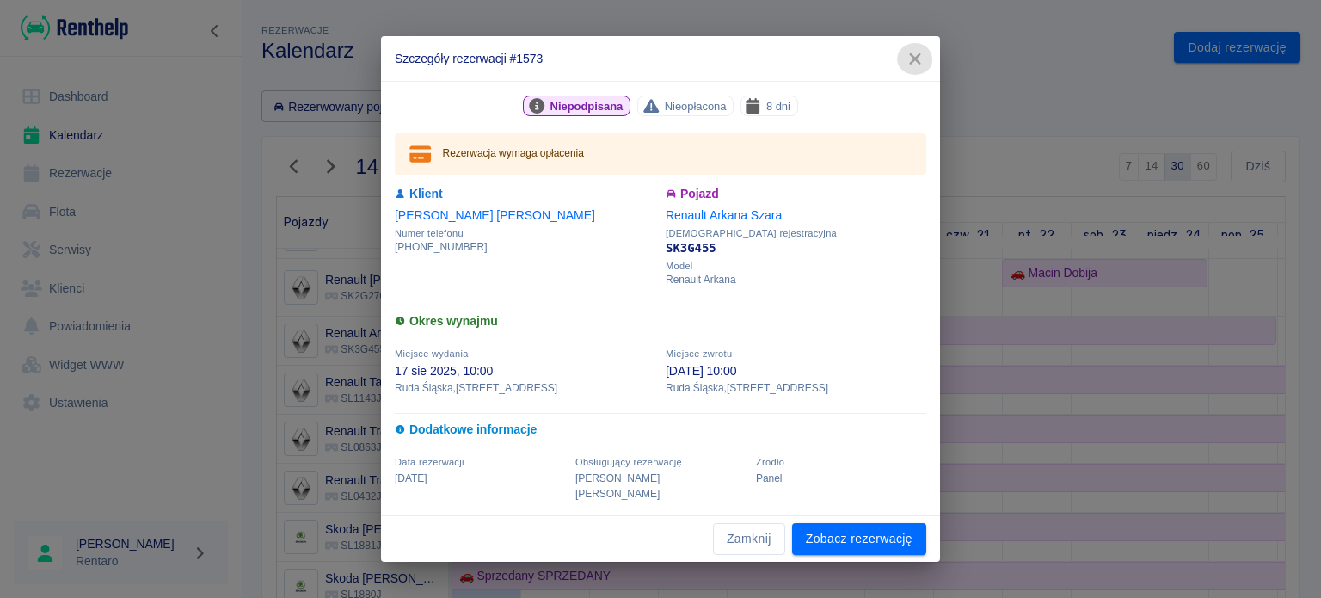
click at [914, 68] on icon "button" at bounding box center [915, 59] width 22 height 18
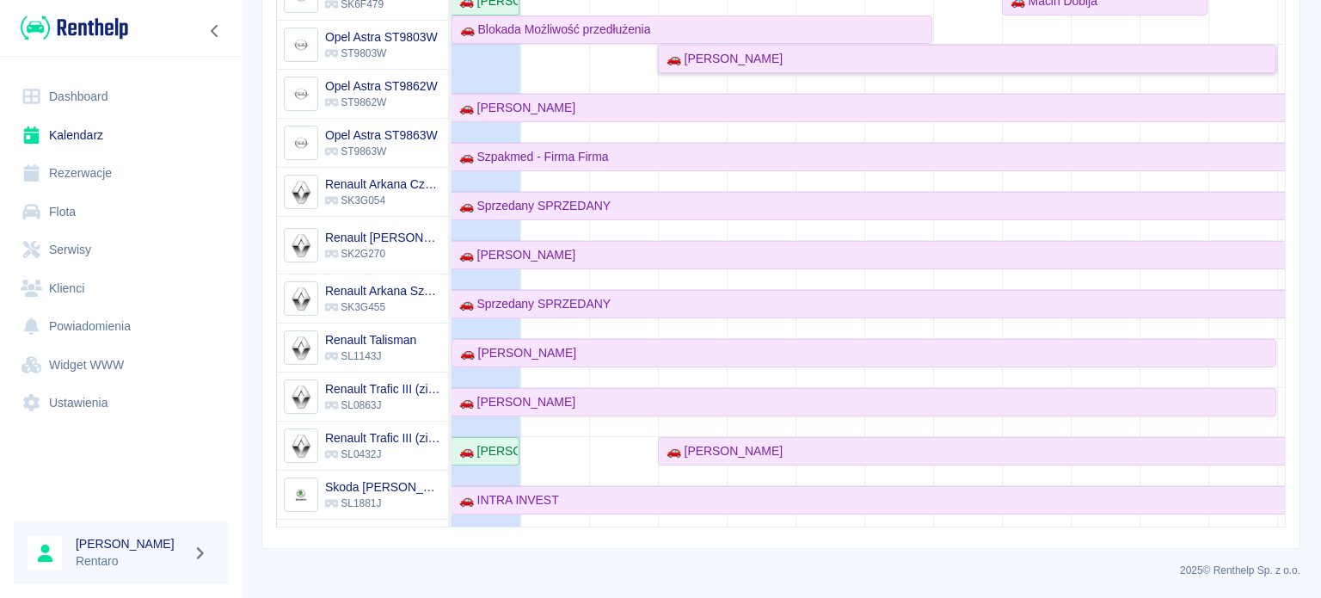
scroll to position [688, 0]
